Goal: Task Accomplishment & Management: Complete application form

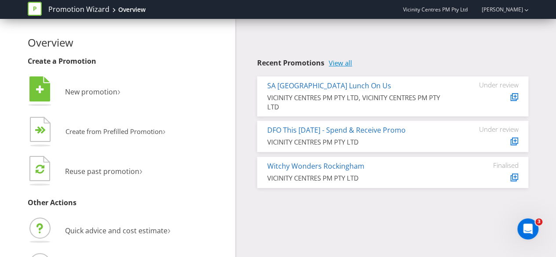
click at [350, 63] on link "View all" at bounding box center [340, 62] width 23 height 7
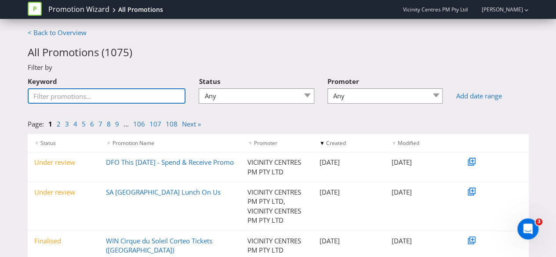
click at [155, 92] on input "Keyword" at bounding box center [107, 95] width 158 height 15
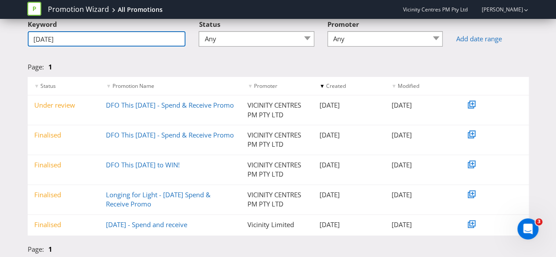
scroll to position [59, 0]
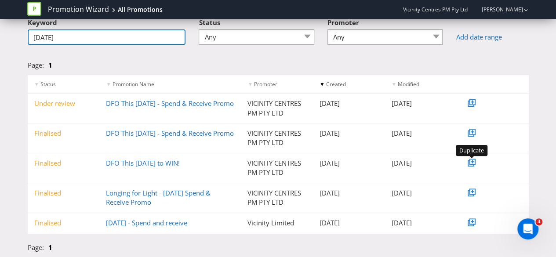
type input "[DATE]"
click at [471, 162] on icon at bounding box center [472, 161] width 3 height 3
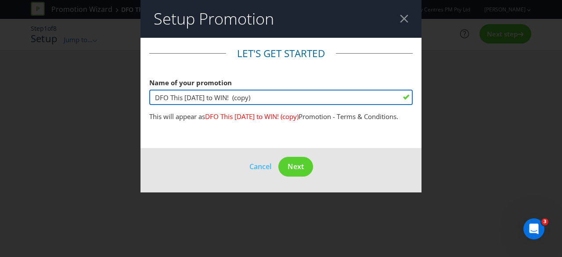
drag, startPoint x: 258, startPoint y: 96, endPoint x: 230, endPoint y: 95, distance: 27.7
click at [230, 95] on input "DFO This Diwali to WIN! (copy)" at bounding box center [281, 97] width 264 height 15
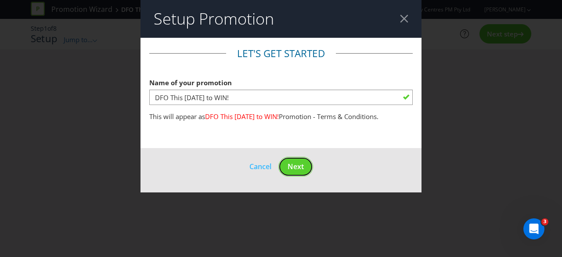
drag, startPoint x: 299, startPoint y: 162, endPoint x: 286, endPoint y: 103, distance: 60.3
click at [286, 103] on form "Let's get started Name of your promotion DFO This Diwali to WIN! This will appe…" at bounding box center [281, 115] width 281 height 155
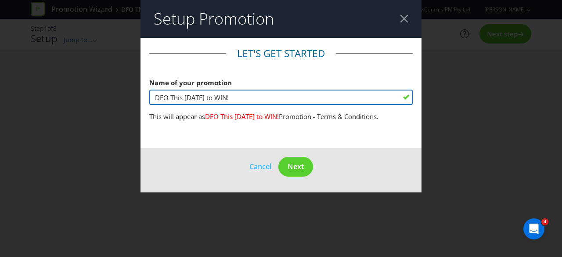
click at [286, 103] on input "DFO This Diwali to WIN!" at bounding box center [281, 97] width 264 height 15
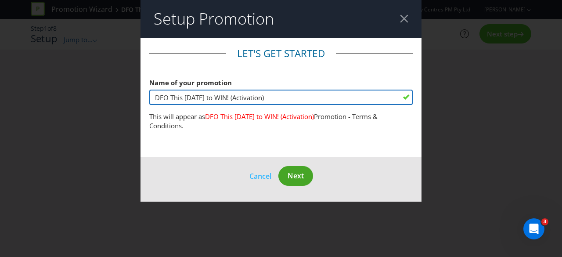
type input "DFO This Diwali to WIN! (Activation)"
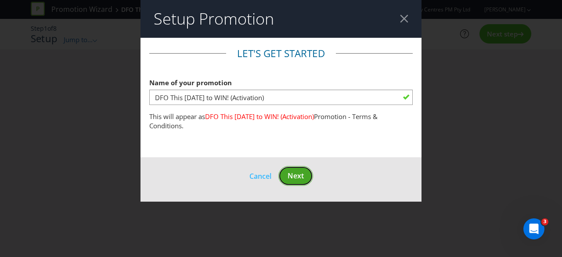
click at [301, 180] on span "Next" at bounding box center [296, 176] width 16 height 10
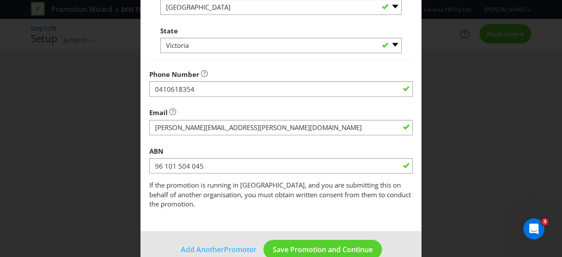
scroll to position [315, 0]
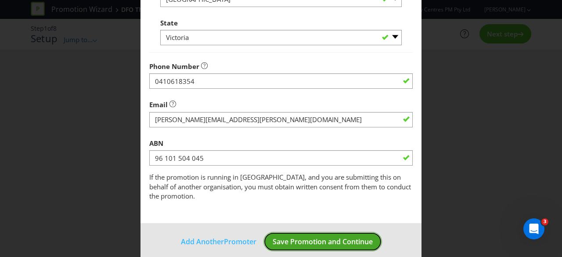
click at [311, 237] on span "Save Promotion and Continue" at bounding box center [323, 242] width 100 height 10
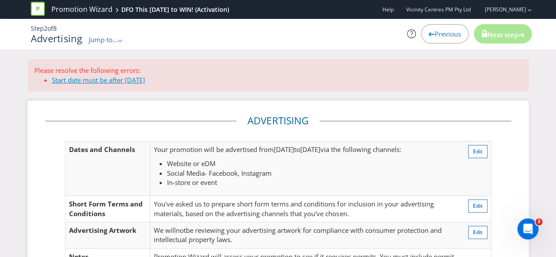
click at [126, 81] on link "Start date must be after today" at bounding box center [98, 80] width 93 height 9
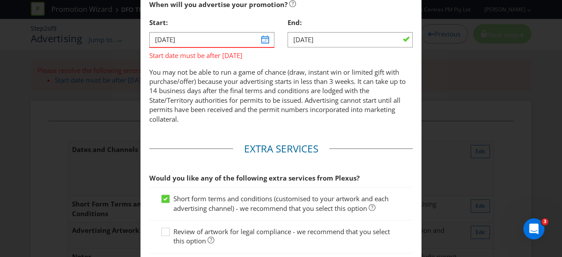
scroll to position [402, 0]
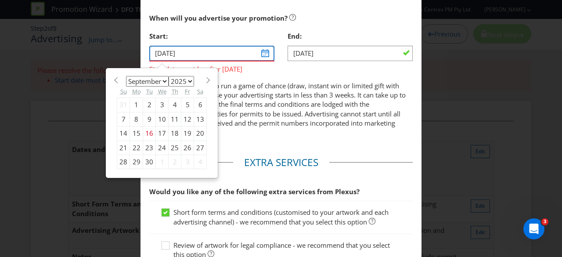
click at [262, 51] on input "30/10/24" at bounding box center [211, 53] width 125 height 15
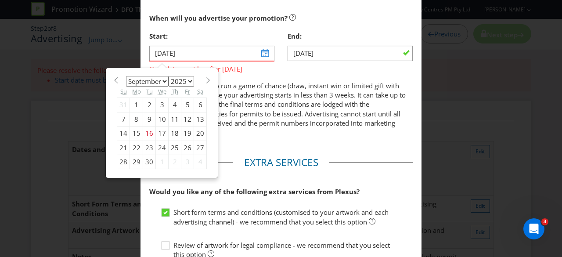
click at [160, 80] on select "January February March April May June July August September October November De…" at bounding box center [147, 81] width 43 height 11
select select "9"
click at [126, 76] on select "January February March April May June July August September October November De…" at bounding box center [147, 81] width 43 height 11
click at [184, 131] on div "17" at bounding box center [187, 134] width 13 height 14
type input "17/10/25"
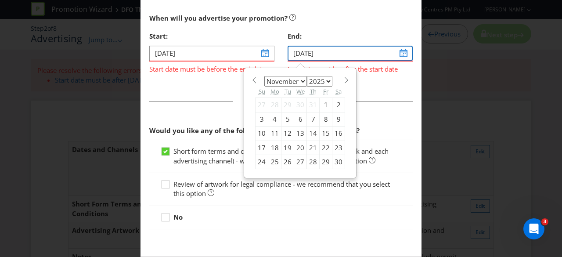
click at [392, 53] on input "01/11/24" at bounding box center [350, 53] width 125 height 15
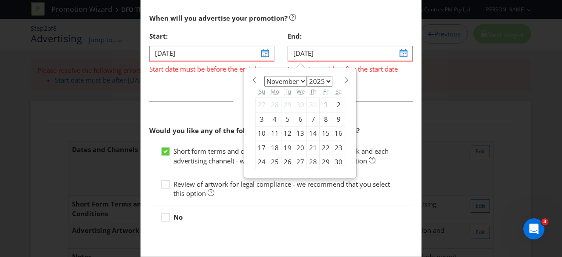
click at [297, 78] on select "January February March April May June July August September October November De…" at bounding box center [285, 81] width 43 height 11
select select "9"
click at [264, 76] on select "January February March April May June July August September October November De…" at bounding box center [285, 81] width 43 height 11
click at [260, 146] on div "19" at bounding box center [262, 148] width 13 height 14
type input "19/10/25"
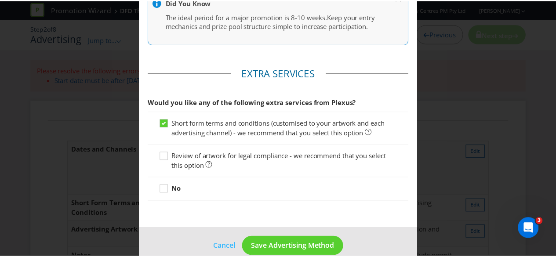
scroll to position [495, 0]
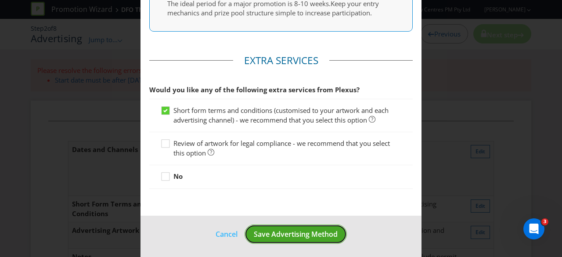
click at [279, 232] on span "Save Advertising Method" at bounding box center [296, 234] width 84 height 10
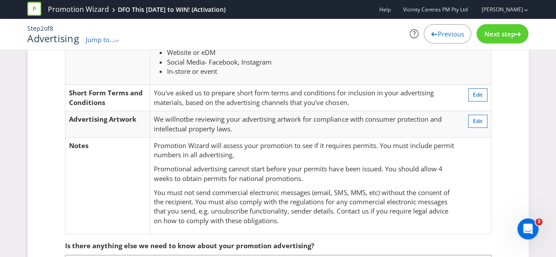
scroll to position [20, 0]
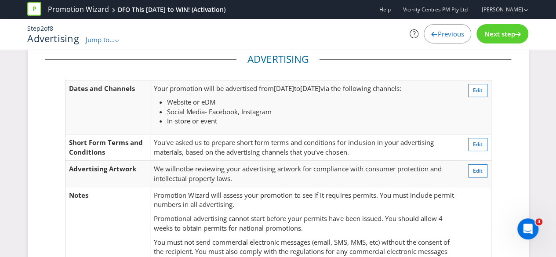
click at [482, 34] on div "Next step" at bounding box center [502, 33] width 52 height 19
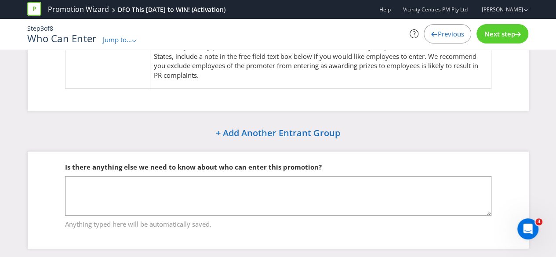
scroll to position [105, 0]
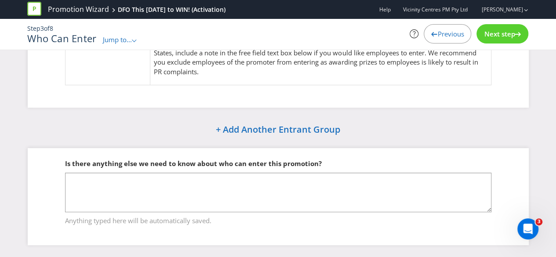
click at [492, 38] on div "Next step" at bounding box center [502, 33] width 52 height 19
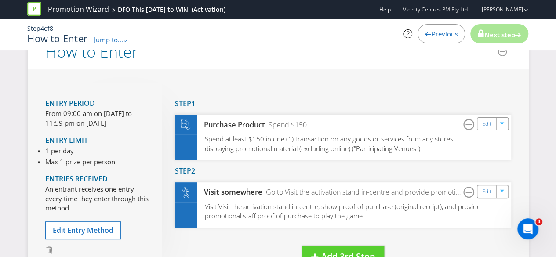
scroll to position [53, 0]
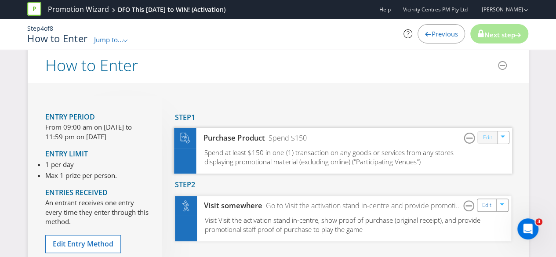
click at [487, 138] on link "Edit" at bounding box center [486, 138] width 9 height 10
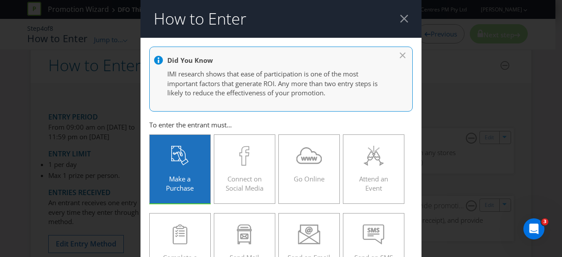
click at [400, 17] on div at bounding box center [404, 18] width 8 height 8
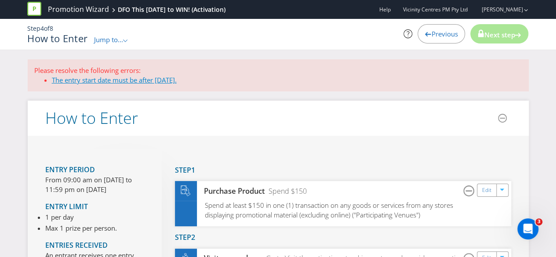
click at [159, 81] on link "The entry start date must be after today." at bounding box center [114, 80] width 125 height 9
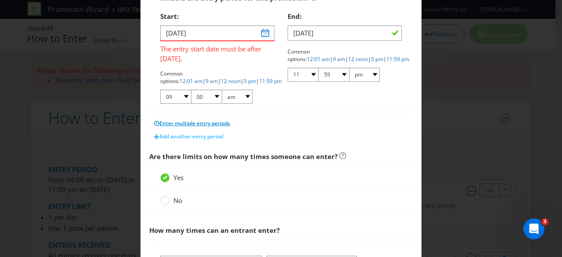
scroll to position [169, 0]
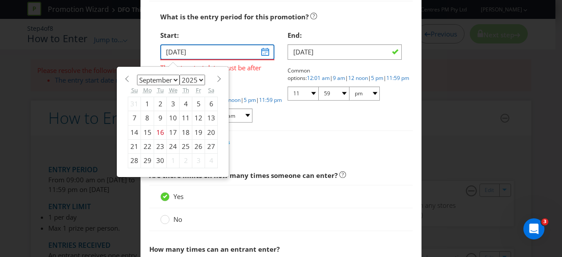
click at [263, 52] on input "30/10/24" at bounding box center [217, 51] width 114 height 15
click at [170, 80] on select "January February March April May June July August September October November De…" at bounding box center [158, 80] width 43 height 11
select select "9"
click at [137, 75] on select "January February March April May June July August September October November De…" at bounding box center [158, 80] width 43 height 11
click at [195, 132] on div "17" at bounding box center [198, 132] width 13 height 14
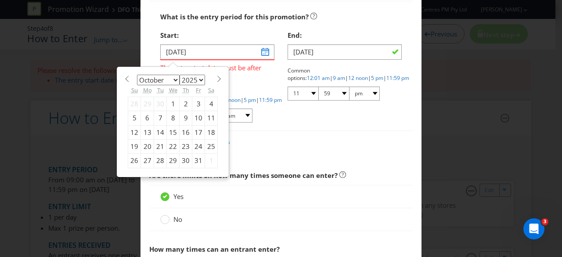
type input "17/10/25"
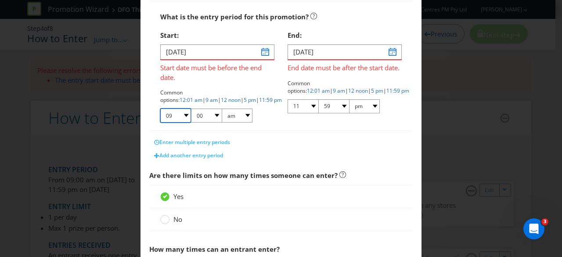
click at [182, 117] on select "01 02 03 04 05 06 07 08 09 10 11 12" at bounding box center [175, 116] width 31 height 14
select select "10"
click at [160, 109] on select "01 02 03 04 05 06 07 08 09 10 11 12" at bounding box center [175, 116] width 31 height 14
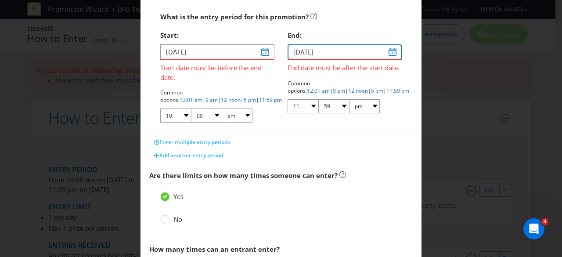
click at [351, 56] on input "01/11/24" at bounding box center [345, 51] width 114 height 15
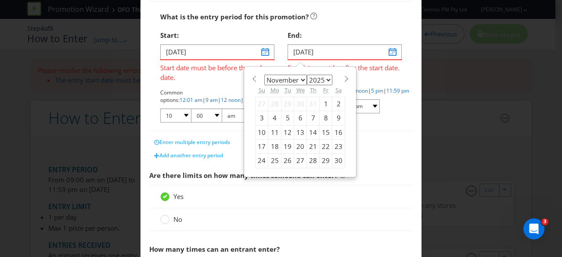
click at [293, 81] on select "January February March April May June July August September October November De…" at bounding box center [285, 80] width 43 height 11
click at [373, 173] on span "Are there limits on how many times someone can enter?" at bounding box center [281, 176] width 264 height 18
click at [310, 54] on input "01/11/24" at bounding box center [345, 51] width 114 height 15
click at [291, 78] on select "January February March April May June July August September October November De…" at bounding box center [285, 80] width 43 height 11
select select "9"
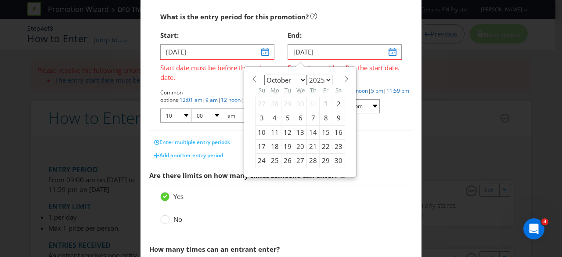
click at [264, 75] on select "January February March April May June July August September October November De…" at bounding box center [285, 80] width 43 height 11
click at [258, 147] on div "19" at bounding box center [262, 146] width 13 height 14
type input "19/10/25"
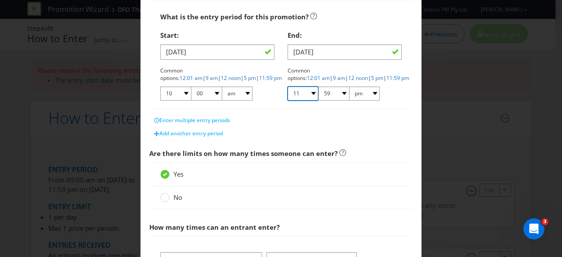
click at [298, 94] on select "01 02 03 04 05 06 07 08 09 10 11 12" at bounding box center [303, 94] width 31 height 14
select select "06"
click at [288, 87] on select "01 02 03 04 05 06 07 08 09 10 11 12" at bounding box center [303, 94] width 31 height 14
click at [330, 97] on select "00 01 05 10 15 20 25 29 30 35 40 45 50 55 59" at bounding box center [334, 94] width 31 height 14
select select "00"
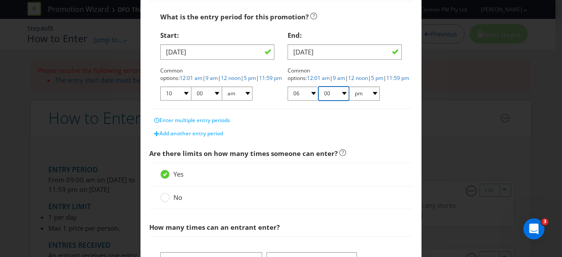
click at [319, 87] on select "00 01 05 10 15 20 25 29 30 35 40 45 50 55 59" at bounding box center [334, 94] width 31 height 14
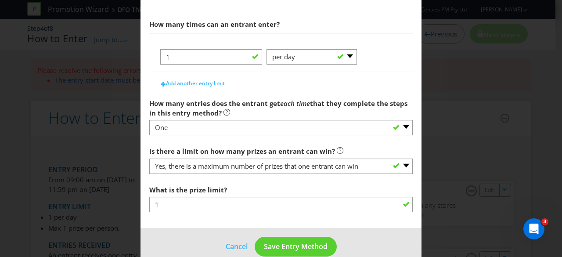
scroll to position [385, 0]
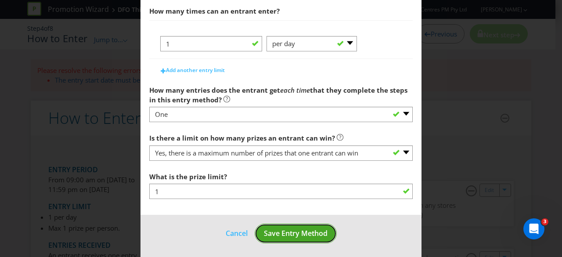
click at [320, 231] on span "Save Entry Method" at bounding box center [296, 233] width 64 height 10
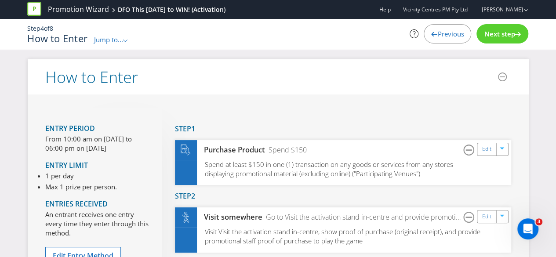
click at [495, 39] on div "Next step" at bounding box center [502, 33] width 52 height 19
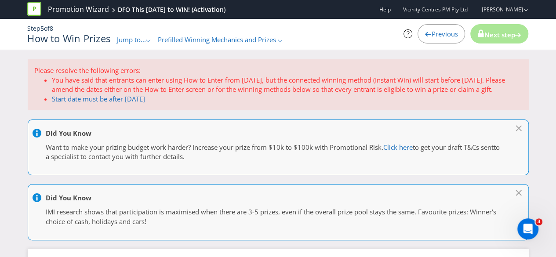
click at [131, 103] on div "Please resolve the following errors: You have said that entrants can enter usin…" at bounding box center [278, 84] width 501 height 51
click at [134, 101] on link "Start date must be after today" at bounding box center [98, 98] width 93 height 9
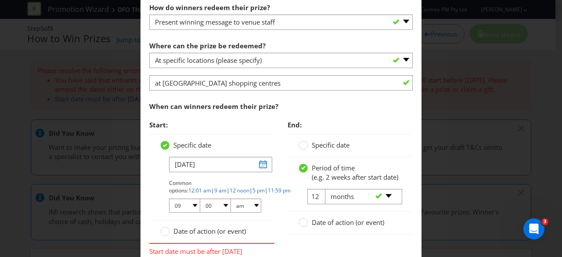
scroll to position [664, 0]
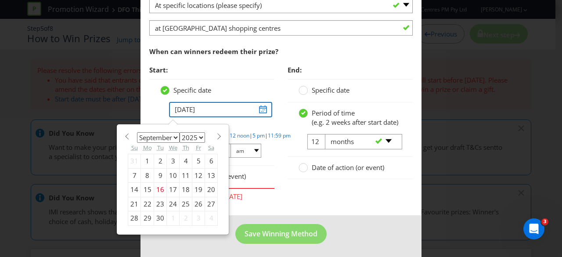
click at [253, 107] on input "30/10/24" at bounding box center [220, 109] width 103 height 15
click at [172, 137] on select "January February March April May June July August September October November De…" at bounding box center [158, 137] width 43 height 11
select select "9"
click at [137, 132] on select "January February March April May June July August September October November De…" at bounding box center [158, 137] width 43 height 11
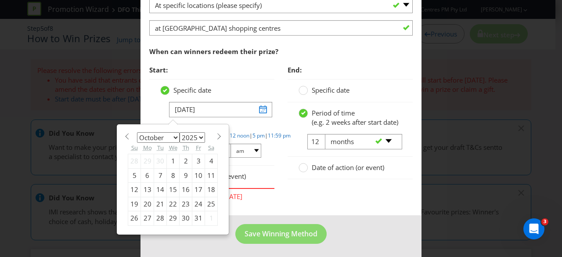
click at [281, 168] on div "End: Specific date Period of time (e.g. 2 weeks after start date) 12 -- Please …" at bounding box center [350, 124] width 138 height 127
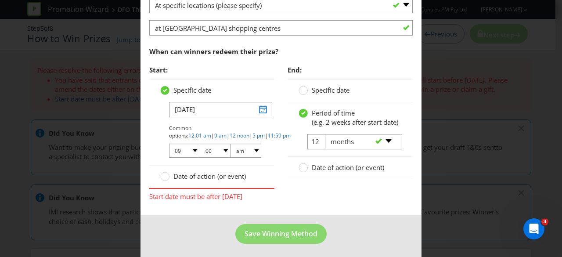
click at [243, 174] on span "Date of action (or event)" at bounding box center [210, 176] width 72 height 9
click at [0, 0] on input "Date of action (or event)" at bounding box center [0, 0] width 0 height 0
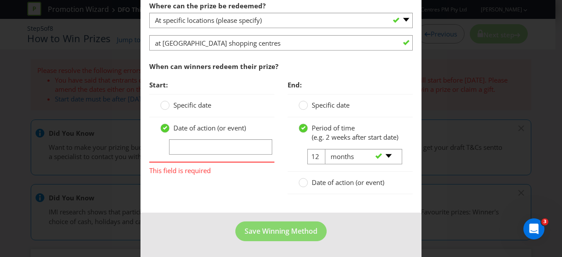
scroll to position [656, 0]
click at [366, 155] on select "-- Please select -- days weeks months years" at bounding box center [363, 156] width 77 height 15
select select "YEARS"
click at [325, 149] on select "-- Please select -- days weeks months years" at bounding box center [363, 156] width 77 height 15
click at [319, 160] on div "-- Please select -- days weeks months years" at bounding box center [360, 157] width 83 height 16
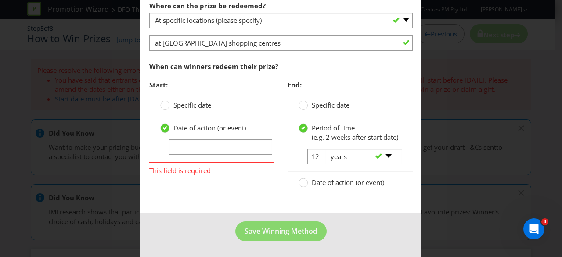
click at [319, 159] on div "-- Please select -- days weeks months years" at bounding box center [360, 157] width 83 height 16
click at [366, 156] on select "-- Please select -- days weeks months years" at bounding box center [363, 156] width 77 height 15
click at [262, 175] on div "Start: Specific date Date of action (or event) This field is required End: Spec…" at bounding box center [281, 139] width 277 height 127
click at [307, 101] on label "Specific date" at bounding box center [325, 105] width 53 height 9
click at [0, 0] on input "Specific date" at bounding box center [0, 0] width 0 height 0
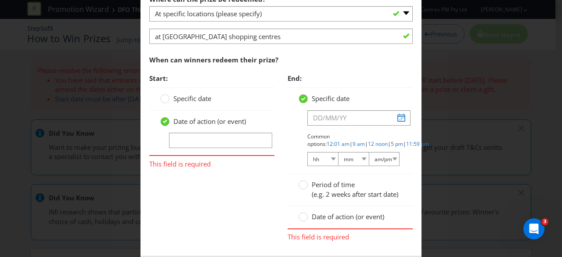
click at [322, 195] on span "(e.g. 2 weeks after start date)" at bounding box center [355, 194] width 87 height 9
click at [0, 0] on input "Period of time (e.g. 2 weeks after start date)" at bounding box center [0, 0] width 0 height 0
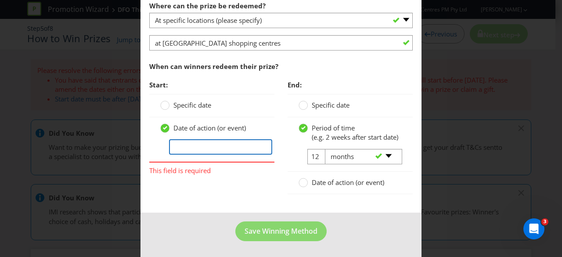
click at [203, 142] on input "text" at bounding box center [220, 146] width 103 height 15
click at [188, 101] on span "Specific date" at bounding box center [193, 105] width 38 height 9
click at [0, 0] on input "Specific date" at bounding box center [0, 0] width 0 height 0
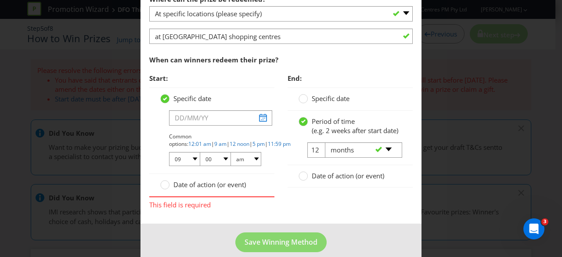
click at [182, 166] on div at bounding box center [215, 166] width 92 height 1
click at [186, 157] on select "01 02 03 04 05 06 07 08 09 10 11 12" at bounding box center [184, 159] width 31 height 14
select select "10"
click at [169, 152] on select "01 02 03 04 05 06 07 08 09 10 11 12" at bounding box center [184, 159] width 31 height 14
click at [238, 119] on input "text" at bounding box center [220, 117] width 103 height 15
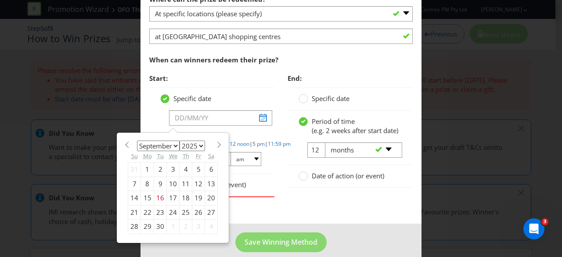
click at [167, 143] on select "January February March April May June July August September October November De…" at bounding box center [158, 146] width 43 height 11
select select "9"
click at [137, 141] on select "January February March April May June July August September October November De…" at bounding box center [158, 146] width 43 height 11
click at [196, 196] on div "17" at bounding box center [198, 198] width 13 height 14
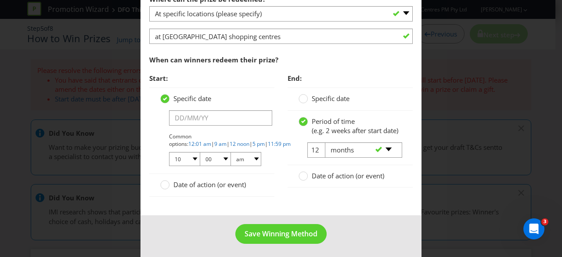
type input "17/10/25"
click at [319, 158] on div "-- Please select -- days weeks months years" at bounding box center [360, 150] width 83 height 16
click at [311, 157] on input "12" at bounding box center [318, 149] width 20 height 15
type input "1"
type input "36"
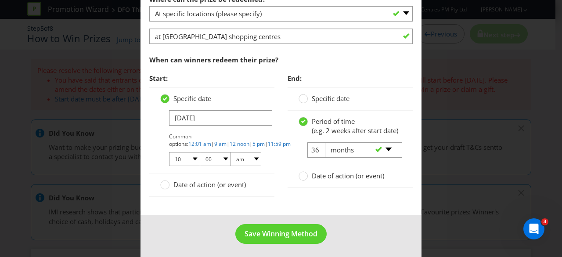
click at [267, 197] on div at bounding box center [211, 199] width 125 height 4
click at [282, 229] on span "Save Winning Method" at bounding box center [281, 234] width 73 height 10
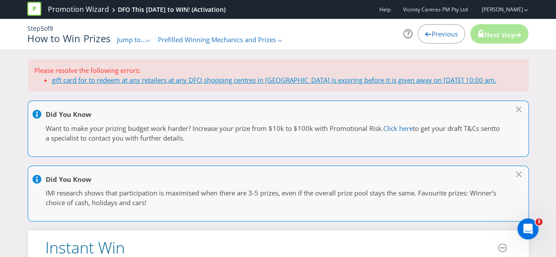
click at [282, 81] on span "gift card for to redeem at any retailers at any DFO shopping centres in Austral…" at bounding box center [274, 80] width 444 height 9
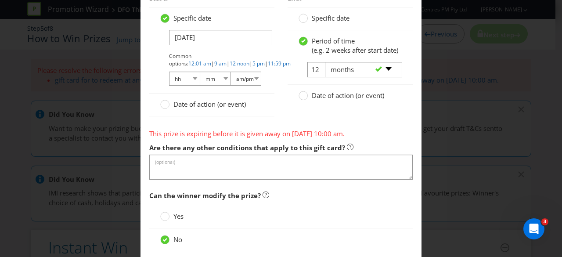
scroll to position [1098, 0]
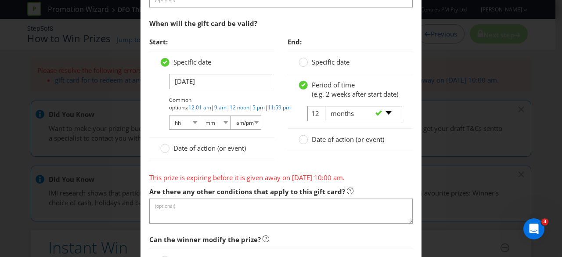
click at [246, 161] on div at bounding box center [211, 163] width 125 height 4
click at [238, 148] on span "Date of action (or event)" at bounding box center [210, 148] width 72 height 9
click at [0, 0] on input "Date of action (or event)" at bounding box center [0, 0] width 0 height 0
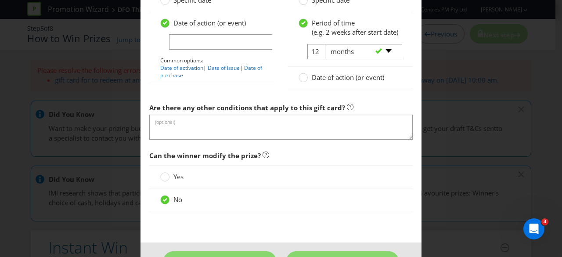
scroll to position [1105, 0]
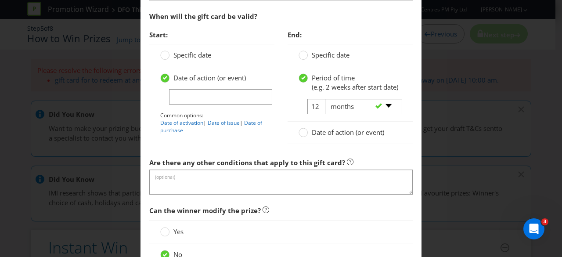
click at [319, 115] on div "-- Please select -- days weeks months years" at bounding box center [360, 107] width 83 height 16
click at [312, 111] on input "12" at bounding box center [318, 106] width 20 height 15
type input "1"
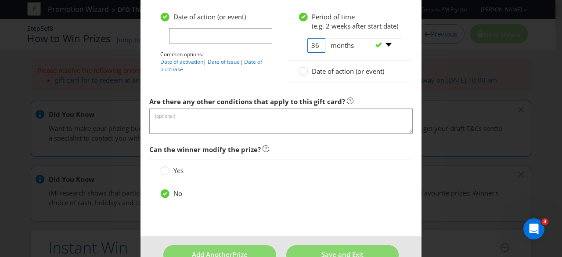
scroll to position [1193, 0]
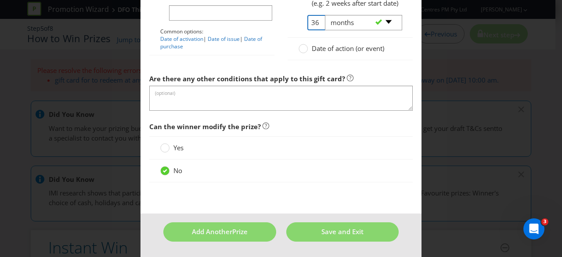
type input "36"
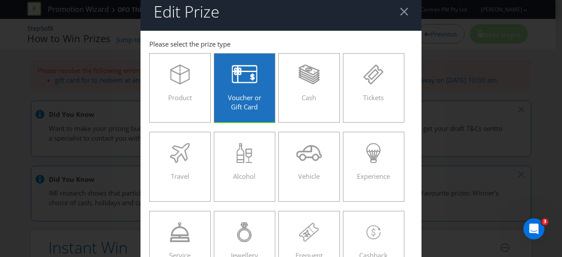
scroll to position [0, 0]
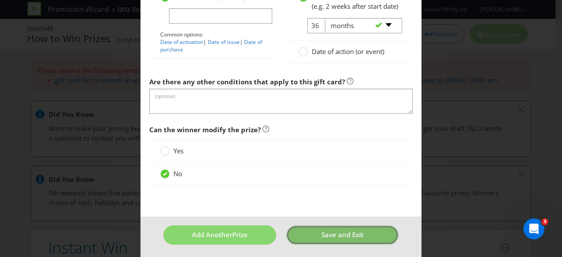
click at [337, 239] on span "Save and Exit" at bounding box center [343, 234] width 42 height 9
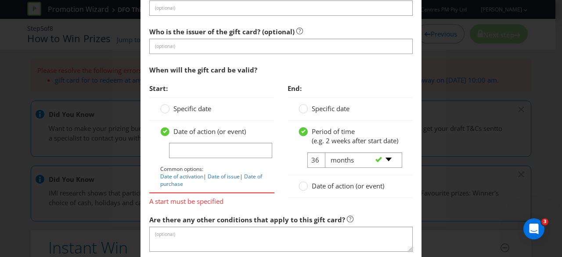
scroll to position [1136, 0]
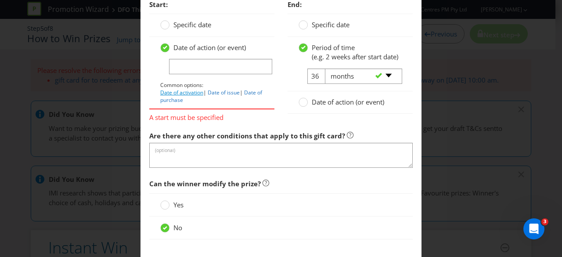
click at [190, 90] on link "Date of activation" at bounding box center [181, 92] width 43 height 7
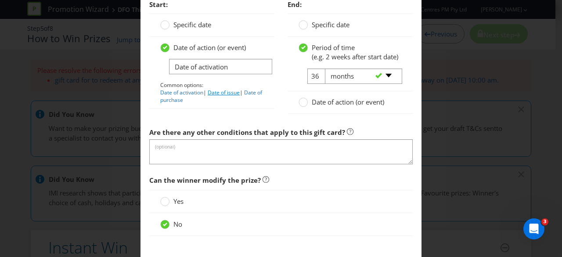
click at [230, 89] on link "Date of issue" at bounding box center [224, 92] width 32 height 7
type input "Date of issue"
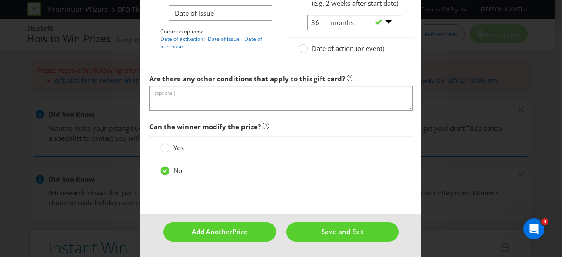
scroll to position [1193, 0]
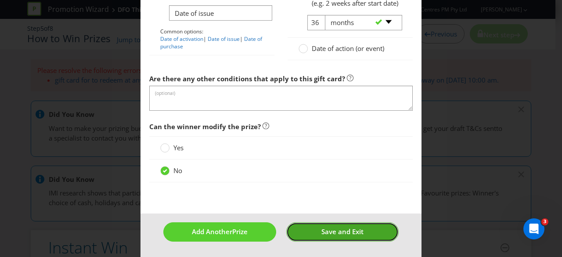
click at [314, 229] on button "Save and Exit" at bounding box center [342, 231] width 113 height 19
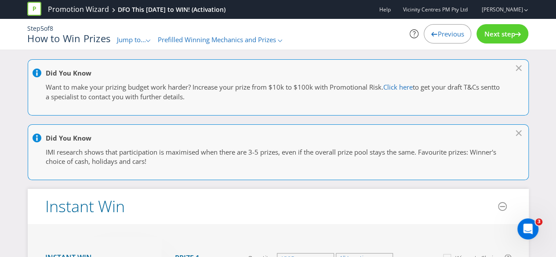
click at [491, 39] on div "Next step" at bounding box center [502, 33] width 52 height 19
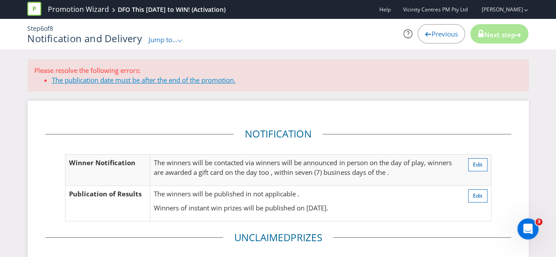
click at [200, 80] on link "The publication date must be after the end of the promotion." at bounding box center [144, 80] width 184 height 9
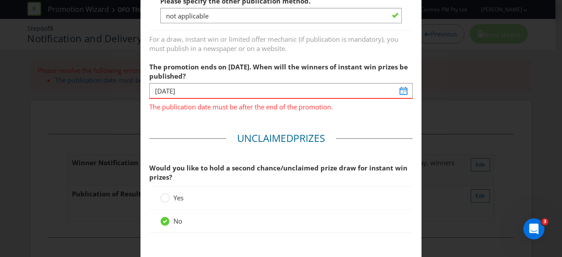
scroll to position [621, 0]
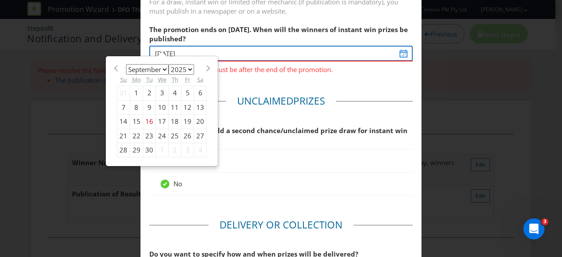
click at [390, 54] on input "02/11/24" at bounding box center [281, 53] width 264 height 15
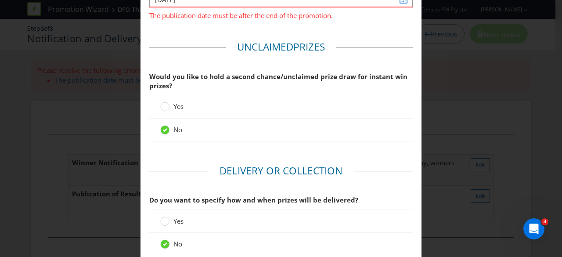
scroll to position [570, 0]
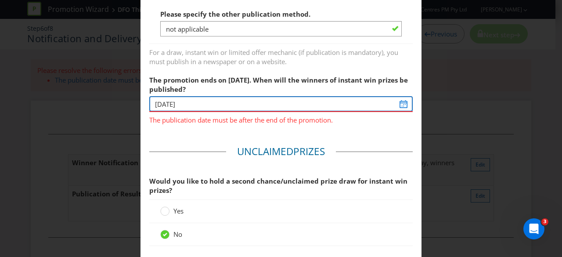
click at [382, 106] on input "02/11/24" at bounding box center [281, 103] width 264 height 15
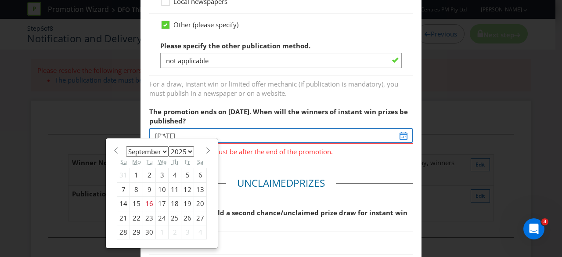
scroll to position [526, 0]
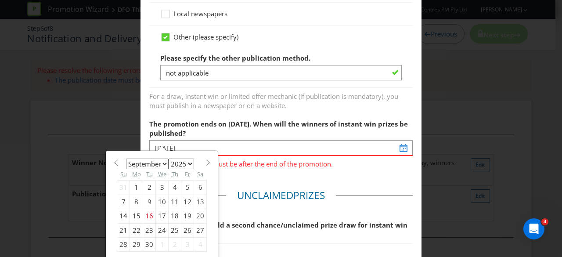
click at [174, 162] on select "2025 2026 2027 2028 2029 2030 2031 2032 2033 2034 2035" at bounding box center [181, 164] width 25 height 11
click at [163, 162] on select "January February March April May June July August September October November De…" at bounding box center [147, 164] width 43 height 11
select select "9"
click at [126, 159] on select "January February March April May June July August September October November De…" at bounding box center [147, 164] width 43 height 11
click at [137, 228] on div "20" at bounding box center [136, 230] width 13 height 14
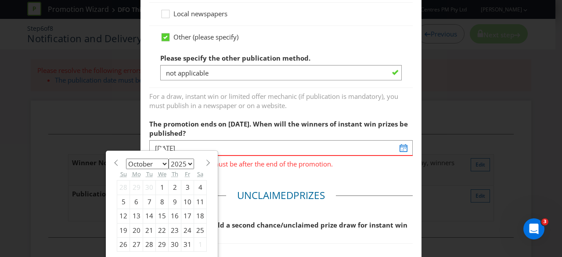
type input "20/10/25"
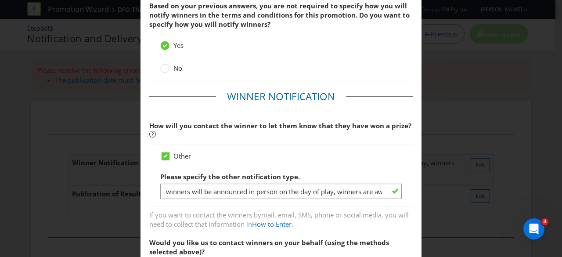
scroll to position [0, 0]
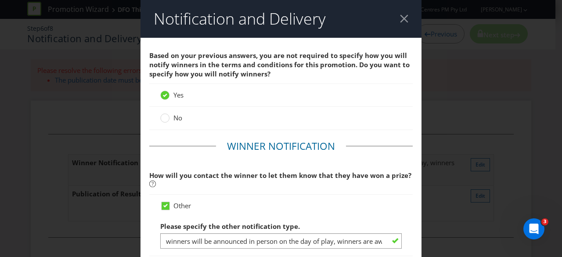
click at [177, 120] on span "No" at bounding box center [178, 117] width 9 height 9
click at [0, 0] on input "No" at bounding box center [0, 0] width 0 height 0
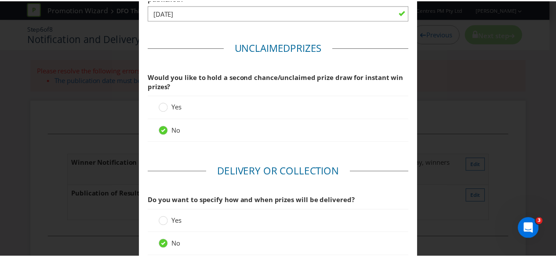
scroll to position [733, 0]
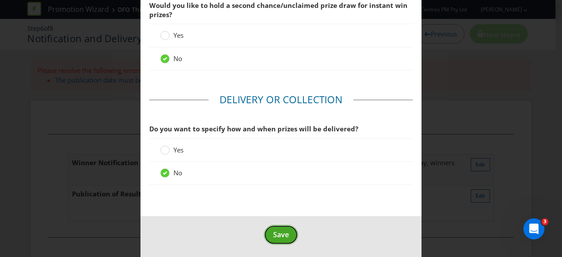
click at [281, 232] on span "Save" at bounding box center [281, 235] width 16 height 10
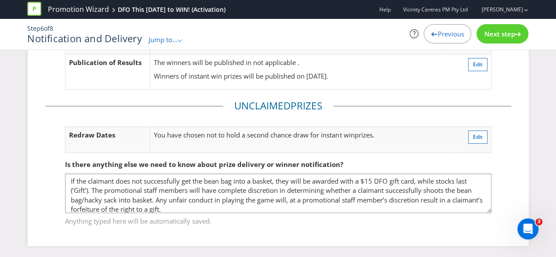
click at [487, 37] on span "Next step" at bounding box center [499, 33] width 31 height 9
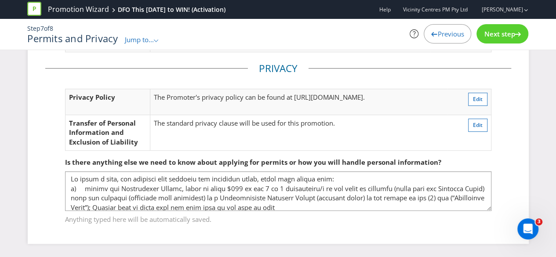
scroll to position [72, 0]
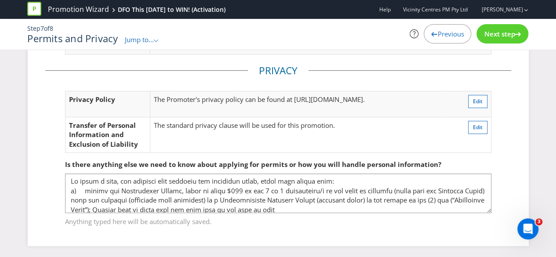
click at [491, 39] on div "Next step" at bounding box center [502, 33] width 52 height 19
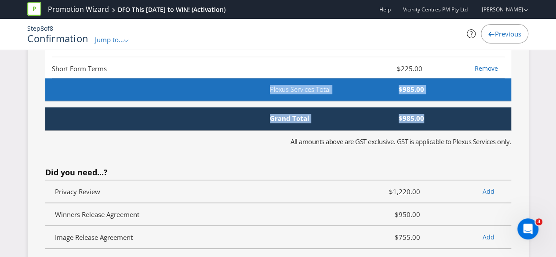
scroll to position [2112, 0]
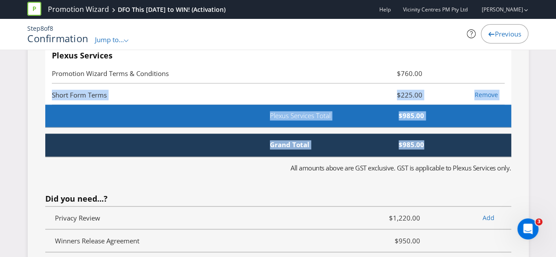
drag, startPoint x: 425, startPoint y: 94, endPoint x: 399, endPoint y: 95, distance: 26.4
click at [399, 95] on fieldset "Services Summary Plexus Services Promotion Wizard Terms & Conditions $760.00 Sh…" at bounding box center [278, 197] width 466 height 366
click at [399, 140] on span "$985.00" at bounding box center [380, 144] width 101 height 9
click at [398, 140] on span "$985.00" at bounding box center [380, 144] width 101 height 9
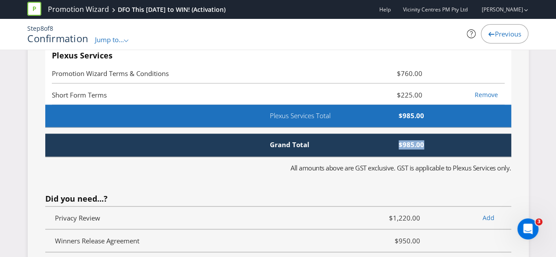
drag, startPoint x: 400, startPoint y: 135, endPoint x: 425, endPoint y: 135, distance: 25.5
click at [425, 140] on span "$985.00" at bounding box center [380, 144] width 101 height 9
copy span "$985.00"
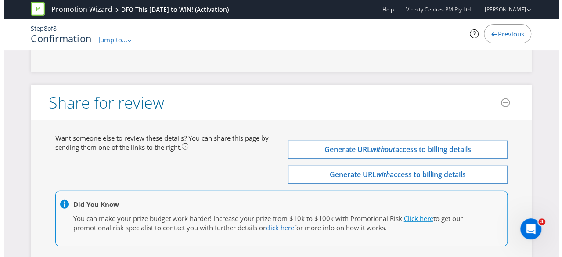
scroll to position [2815, 0]
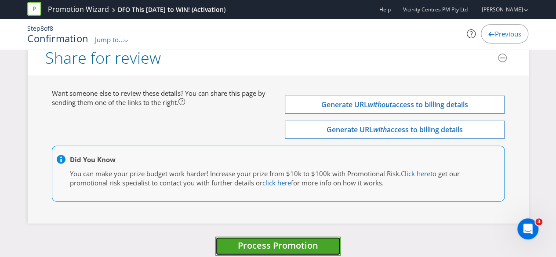
click at [326, 237] on button "Process Promotion" at bounding box center [277, 246] width 125 height 19
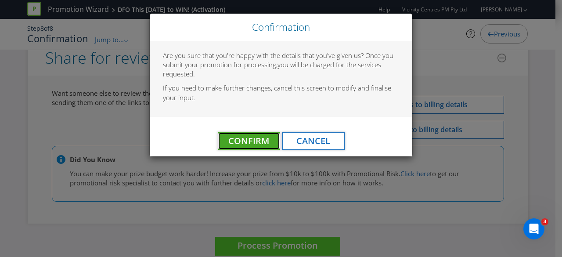
click at [259, 147] on button "Confirm" at bounding box center [249, 141] width 62 height 18
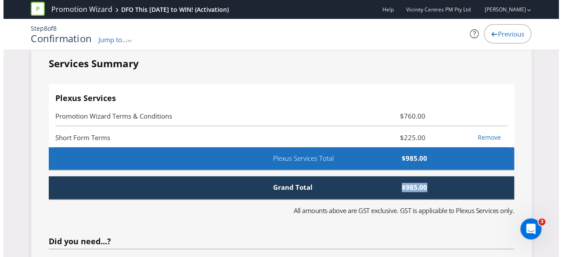
scroll to position [0, 0]
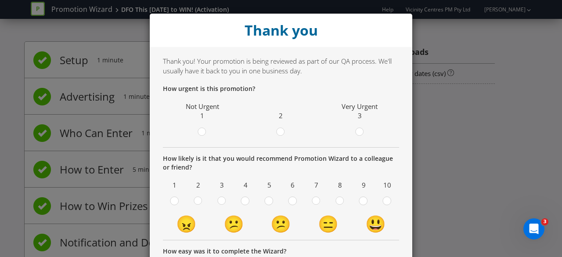
click at [444, 113] on div "Thank you Thank you! Your promotion is being reviewed as part of our QA process…" at bounding box center [281, 128] width 562 height 257
click at [279, 131] on div at bounding box center [281, 129] width 4 height 4
click at [0, 0] on input "radio" at bounding box center [0, 0] width 0 height 0
click at [380, 199] on label at bounding box center [387, 201] width 15 height 11
click at [0, 0] on input "radio" at bounding box center [0, 0] width 0 height 0
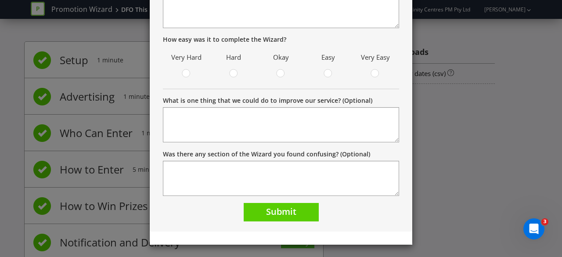
click at [317, 209] on div "Submit" at bounding box center [281, 212] width 236 height 19
click at [311, 215] on button "Submit" at bounding box center [281, 212] width 75 height 19
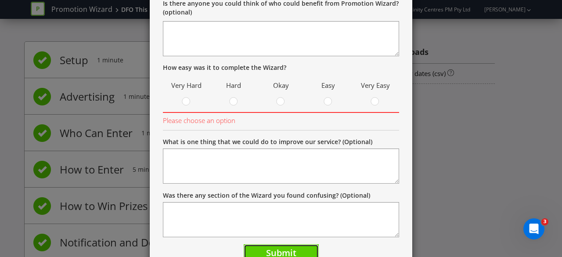
scroll to position [201, 0]
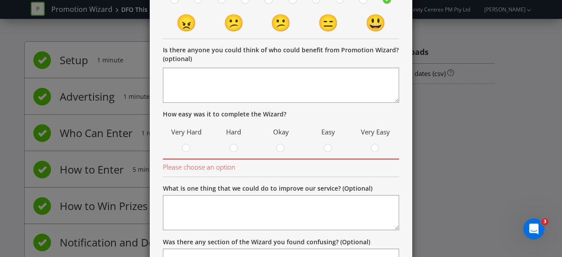
click at [368, 148] on label at bounding box center [375, 149] width 15 height 11
click at [0, 0] on input "radio" at bounding box center [0, 0] width 0 height 0
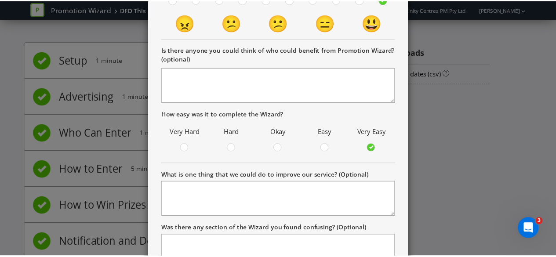
scroll to position [276, 0]
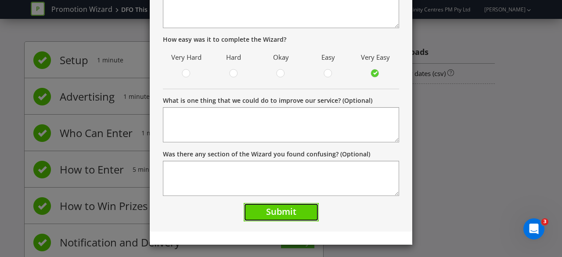
click at [291, 211] on span "Submit" at bounding box center [281, 212] width 30 height 12
